Goal: Information Seeking & Learning: Check status

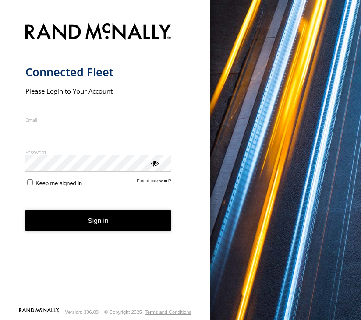
type input "**********"
click at [121, 223] on button "Sign in" at bounding box center [98, 220] width 146 height 21
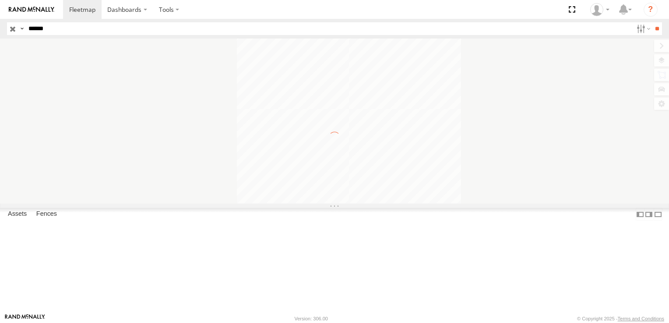
click at [79, 28] on input "******" at bounding box center [329, 28] width 608 height 13
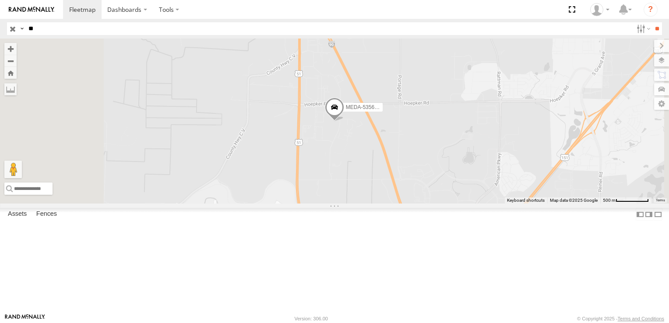
type input "*"
click at [652, 22] on input "**" at bounding box center [657, 28] width 10 height 13
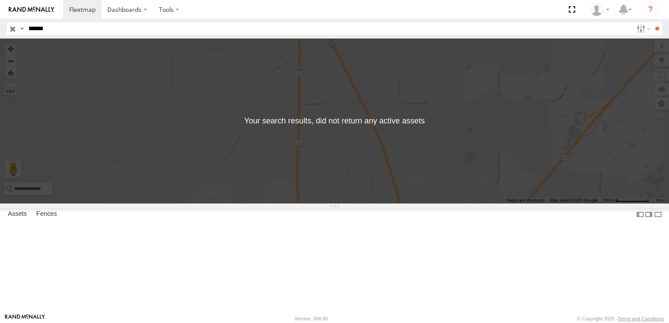
click at [46, 29] on input "******" at bounding box center [329, 28] width 608 height 13
type input "******"
click at [652, 22] on input "**" at bounding box center [657, 28] width 10 height 13
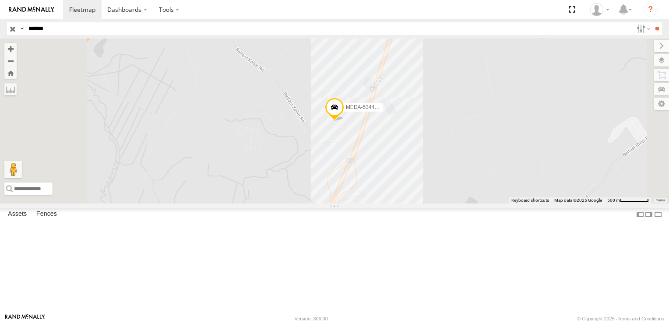
click at [0, 0] on div "C-54" at bounding box center [0, 0] width 0 height 0
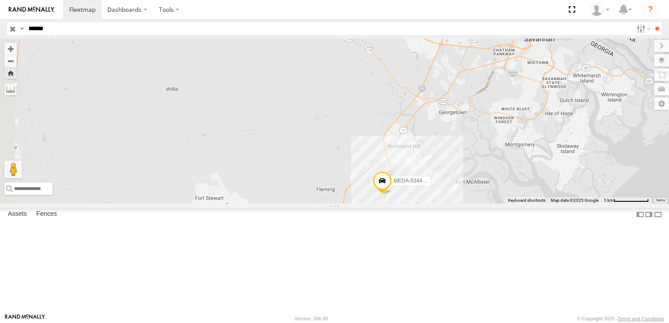
drag, startPoint x: 434, startPoint y: 252, endPoint x: 467, endPoint y: 275, distance: 40.9
click at [467, 204] on div "MEDA-534450-Swing" at bounding box center [334, 121] width 669 height 165
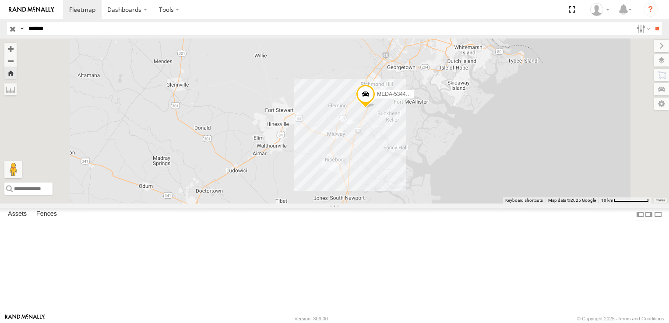
drag, startPoint x: 476, startPoint y: 264, endPoint x: 468, endPoint y: 169, distance: 95.3
click at [468, 169] on div "MEDA-534450-Swing" at bounding box center [334, 121] width 669 height 165
click at [502, 174] on div "MEDA-534450-Swing" at bounding box center [334, 121] width 669 height 165
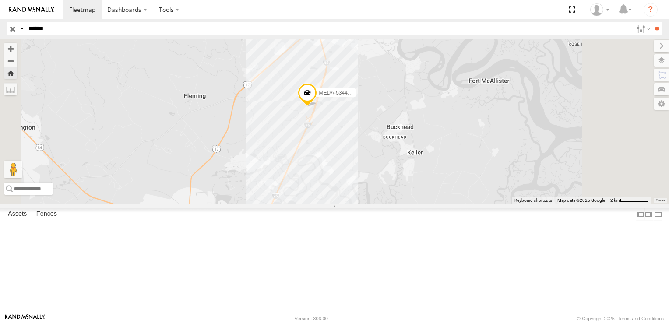
drag, startPoint x: 466, startPoint y: 143, endPoint x: 460, endPoint y: 215, distance: 72.0
click at [460, 204] on div "MEDA-534450-Swing" at bounding box center [334, 121] width 669 height 165
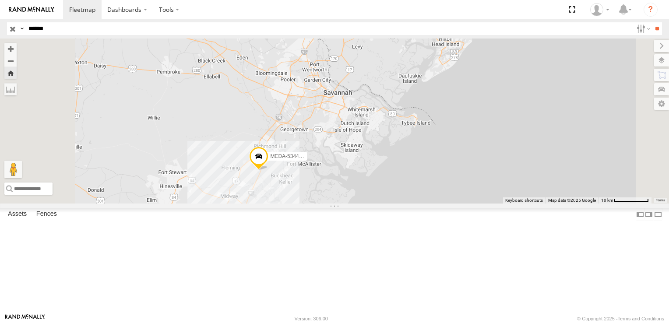
drag, startPoint x: 320, startPoint y: 131, endPoint x: 361, endPoint y: 221, distance: 98.5
click at [268, 170] on span at bounding box center [258, 159] width 19 height 24
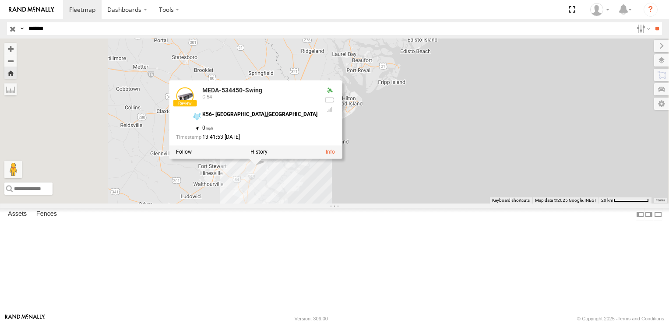
click at [448, 162] on div "MEDA-534450-Swing MEDA-534450-Swing C-54 K56- [GEOGRAPHIC_DATA] 31.87359 , -81.…" at bounding box center [334, 121] width 669 height 165
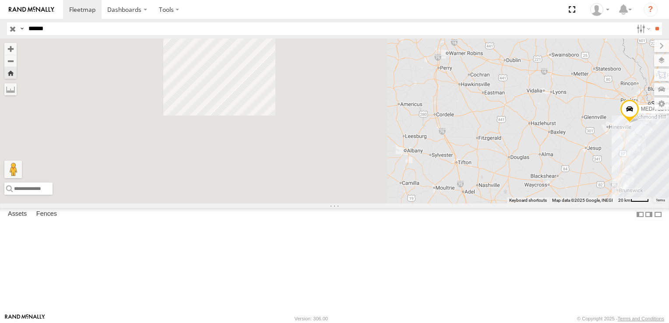
drag, startPoint x: 334, startPoint y: 193, endPoint x: 670, endPoint y: 180, distance: 336.0
click at [668, 180] on html "Dashboards" at bounding box center [334, 161] width 669 height 323
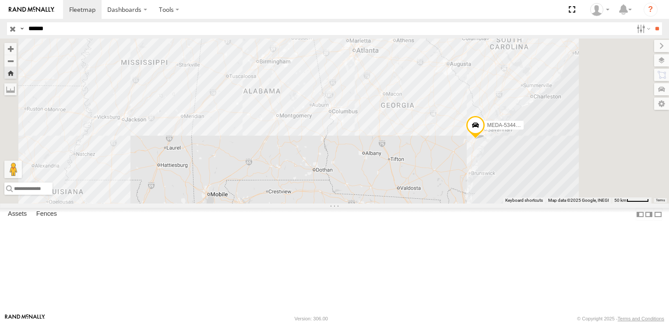
drag, startPoint x: 367, startPoint y: 242, endPoint x: 369, endPoint y: 211, distance: 31.6
click at [369, 204] on div "MEDA-534450-Swing" at bounding box center [334, 121] width 669 height 165
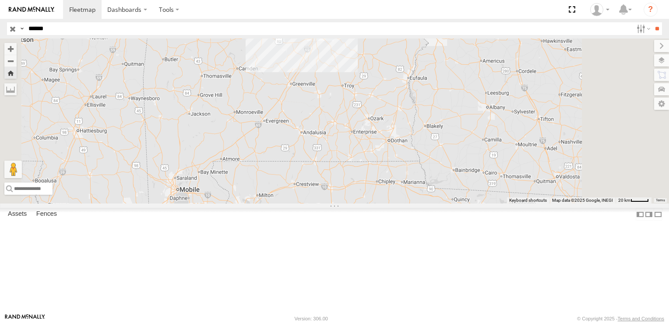
drag, startPoint x: 323, startPoint y: 193, endPoint x: 329, endPoint y: 253, distance: 60.3
click at [329, 204] on div "MEDA-534450-Swing" at bounding box center [334, 121] width 669 height 165
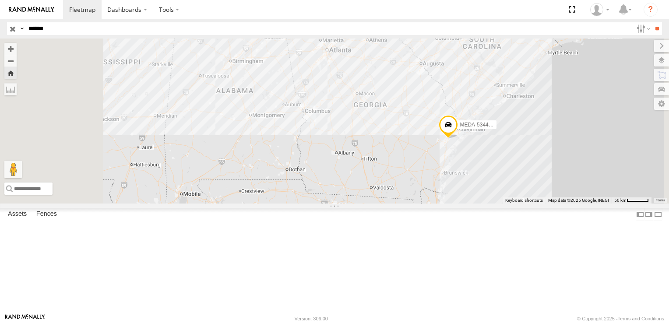
drag, startPoint x: 476, startPoint y: 232, endPoint x: 419, endPoint y: 123, distance: 123.1
click at [453, 189] on div "MEDA-534450-Swing" at bounding box center [334, 121] width 669 height 165
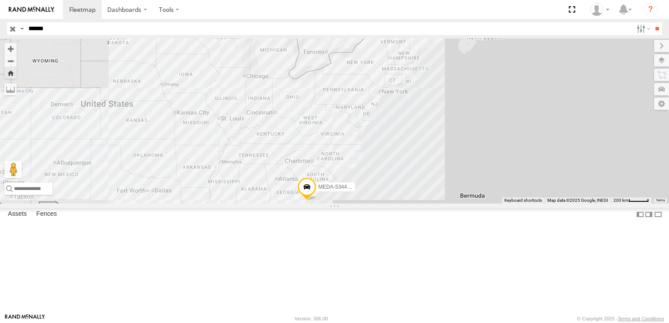
drag, startPoint x: 410, startPoint y: 173, endPoint x: 395, endPoint y: 265, distance: 93.2
click at [395, 204] on div "MEDA-534450-Swing" at bounding box center [334, 121] width 669 height 165
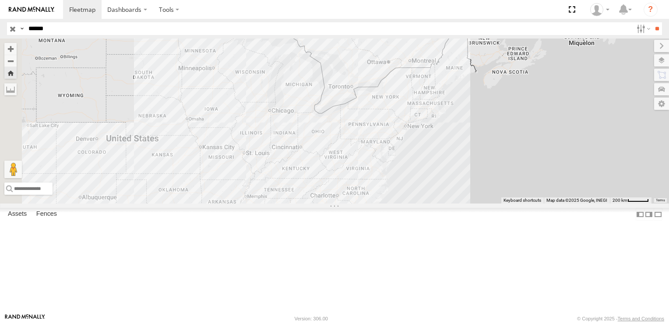
drag, startPoint x: 404, startPoint y: 174, endPoint x: 443, endPoint y: 224, distance: 63.0
click at [443, 204] on div "MEDA-534450-Swing" at bounding box center [334, 121] width 669 height 165
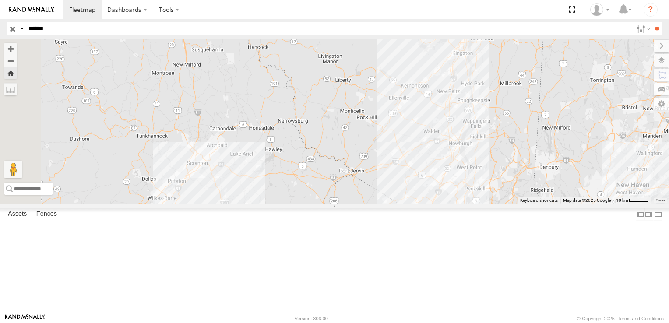
drag, startPoint x: 267, startPoint y: 206, endPoint x: 552, endPoint y: 222, distance: 285.0
click at [552, 204] on div "MEDA-534450-Swing" at bounding box center [334, 121] width 669 height 165
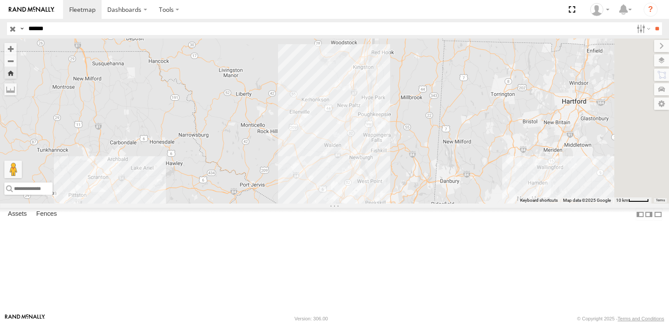
drag, startPoint x: 546, startPoint y: 216, endPoint x: 432, endPoint y: 240, distance: 116.3
click at [432, 204] on div "MEDA-534450-Swing" at bounding box center [334, 121] width 669 height 165
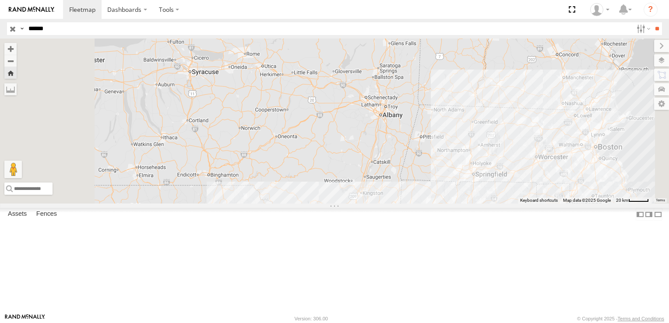
drag, startPoint x: 512, startPoint y: 214, endPoint x: 500, endPoint y: 284, distance: 71.1
click at [500, 204] on div "MEDA-534450-Swing" at bounding box center [334, 121] width 669 height 165
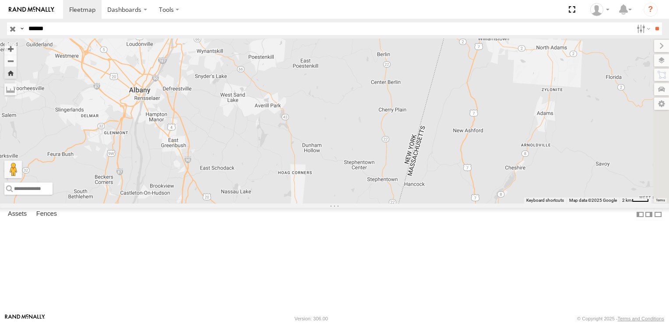
drag, startPoint x: 599, startPoint y: 162, endPoint x: 472, endPoint y: 196, distance: 131.4
click at [472, 196] on div "MEDA-534450-Swing" at bounding box center [334, 121] width 669 height 165
